Goal: Task Accomplishment & Management: Manage account settings

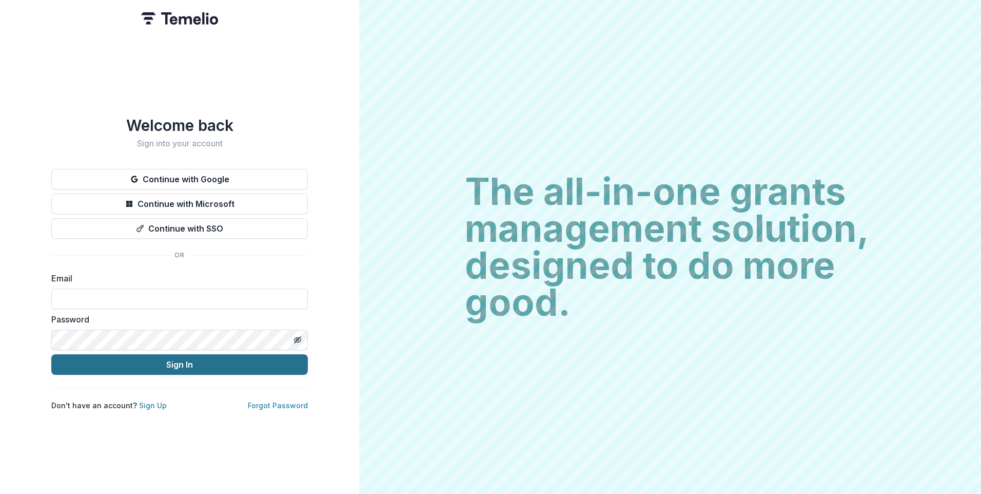
type input "**********"
click at [173, 359] on button "Sign In" at bounding box center [179, 364] width 257 height 21
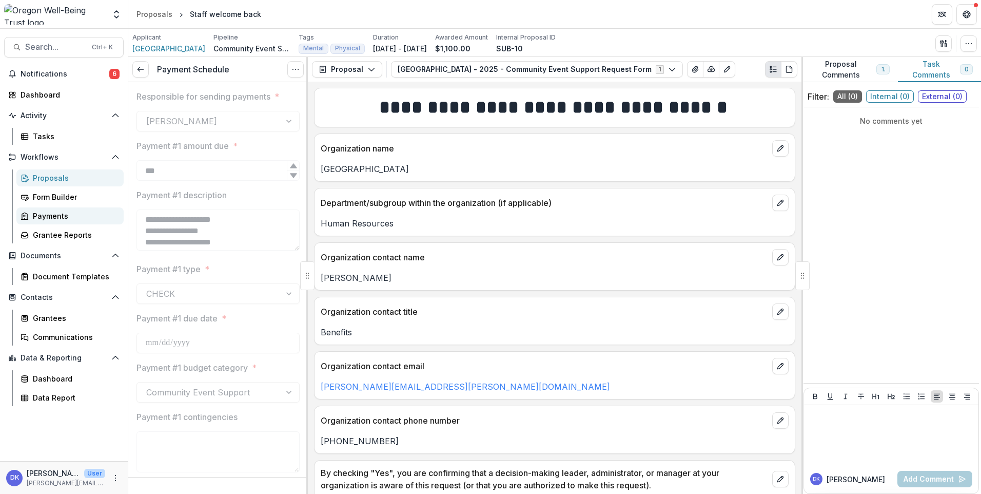
click at [53, 217] on div "Payments" at bounding box center [74, 215] width 83 height 11
